Goal: Task Accomplishment & Management: Complete application form

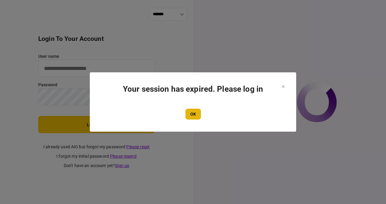
type input "**********"
click at [193, 114] on button "OK" at bounding box center [192, 114] width 15 height 11
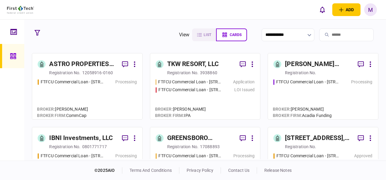
click at [240, 81] on div "Application" at bounding box center [244, 82] width 22 height 6
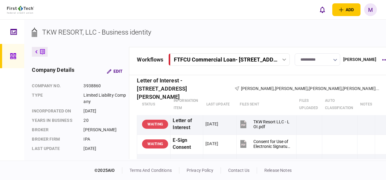
click at [285, 59] on icon at bounding box center [284, 59] width 4 height 2
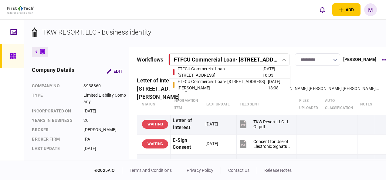
click at [233, 86] on div "FTFCU Commercial Loan - [STREET_ADDRESS][PERSON_NAME]" at bounding box center [222, 85] width 90 height 13
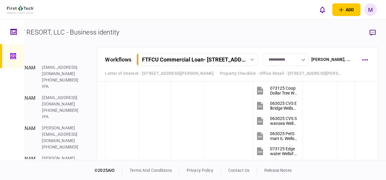
scroll to position [2122, 0]
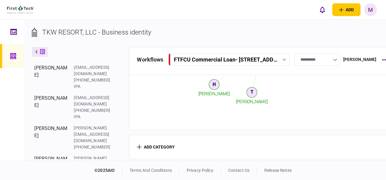
scroll to position [260, 0]
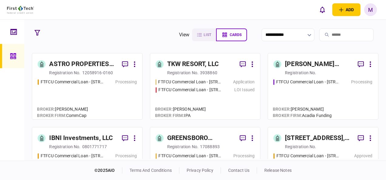
click at [196, 66] on div "TKW RESORT, LLC" at bounding box center [193, 64] width 52 height 10
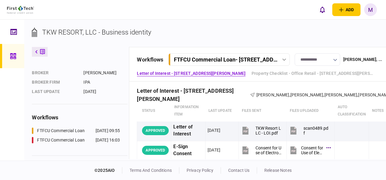
scroll to position [61, 0]
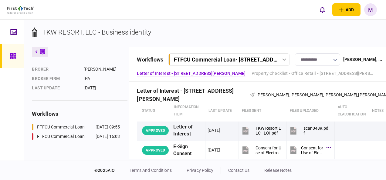
click at [35, 50] on button at bounding box center [40, 52] width 16 height 10
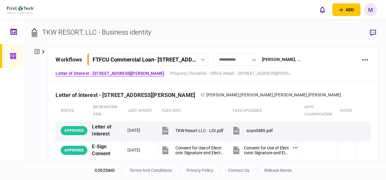
click at [202, 56] on div "FTFCU Commercial Loan - [STREET_ADDRESS][PERSON_NAME]" at bounding box center [148, 59] width 119 height 6
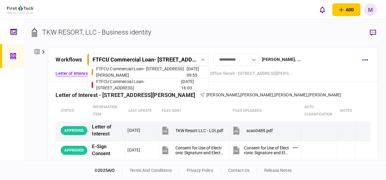
click at [139, 83] on div "FTFCU Commercial Loan - [STREET_ADDRESS]" at bounding box center [138, 85] width 85 height 13
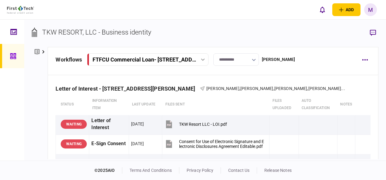
click at [188, 60] on div "FTFCU Commercial Loan - [STREET_ADDRESS]" at bounding box center [143, 59] width 103 height 6
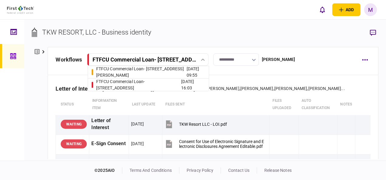
click at [140, 84] on div "FTFCU Commercial Loan - [STREET_ADDRESS]" at bounding box center [138, 85] width 85 height 13
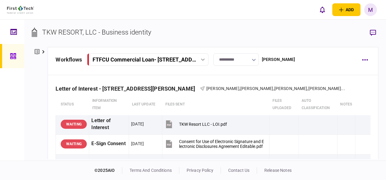
click at [188, 58] on div "FTFCU Commercial Loan - [STREET_ADDRESS]" at bounding box center [143, 59] width 103 height 6
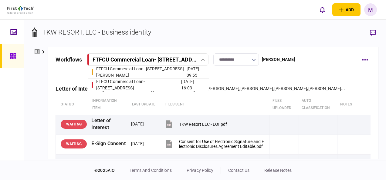
click at [152, 68] on div "FTFCU Commercial Loan - [STREET_ADDRESS][PERSON_NAME]" at bounding box center [141, 72] width 90 height 13
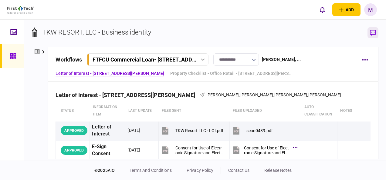
click at [372, 33] on icon "button" at bounding box center [372, 33] width 6 height 6
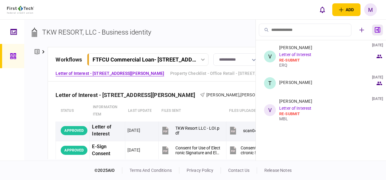
click at [378, 30] on icon "button" at bounding box center [376, 29] width 5 height 5
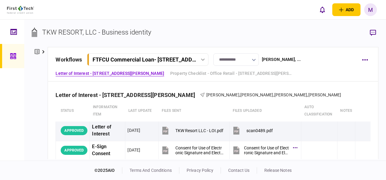
click at [39, 52] on icon at bounding box center [37, 51] width 5 height 5
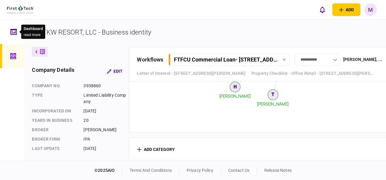
click at [13, 35] on icon at bounding box center [13, 31] width 7 height 7
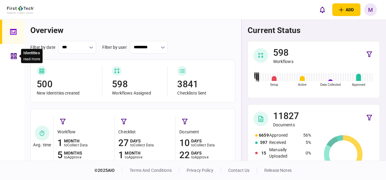
click at [13, 56] on icon at bounding box center [14, 56] width 6 height 6
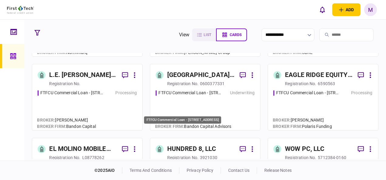
scroll to position [152, 0]
